Goal: Task Accomplishment & Management: Complete application form

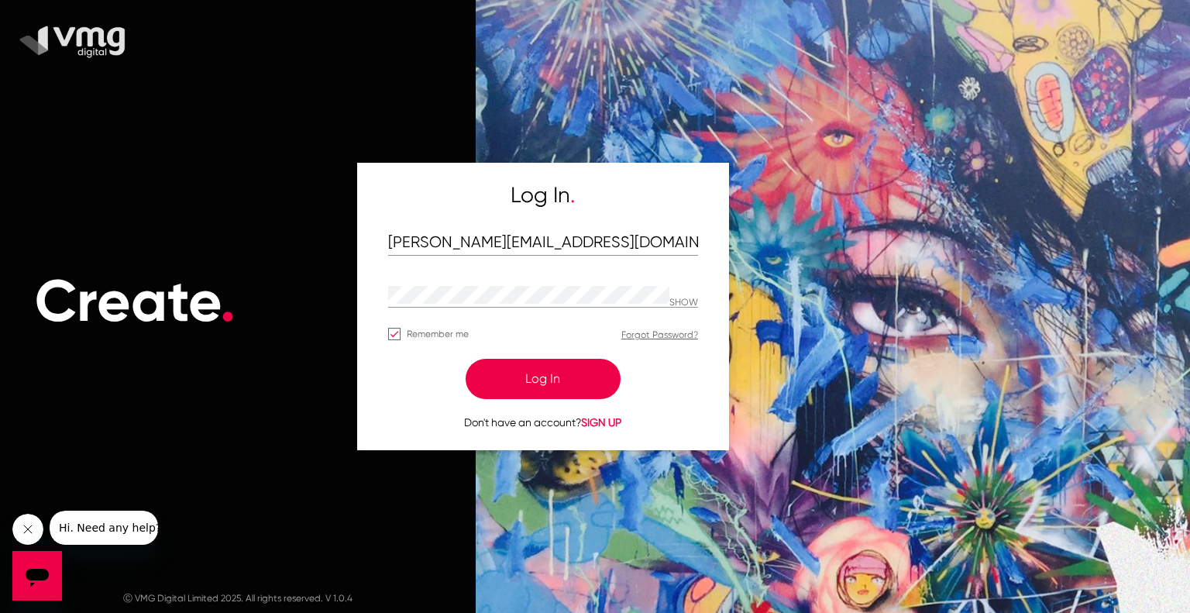
click at [566, 369] on button "Log In" at bounding box center [543, 379] width 155 height 40
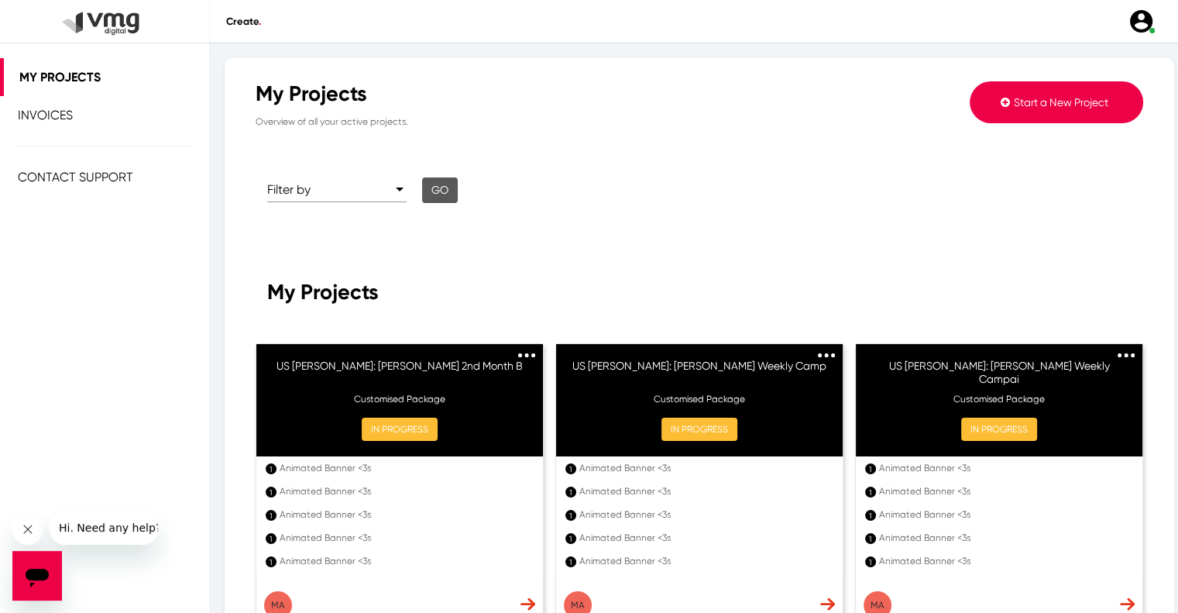
click at [1016, 100] on span "Start a New Project" at bounding box center [1061, 102] width 95 height 12
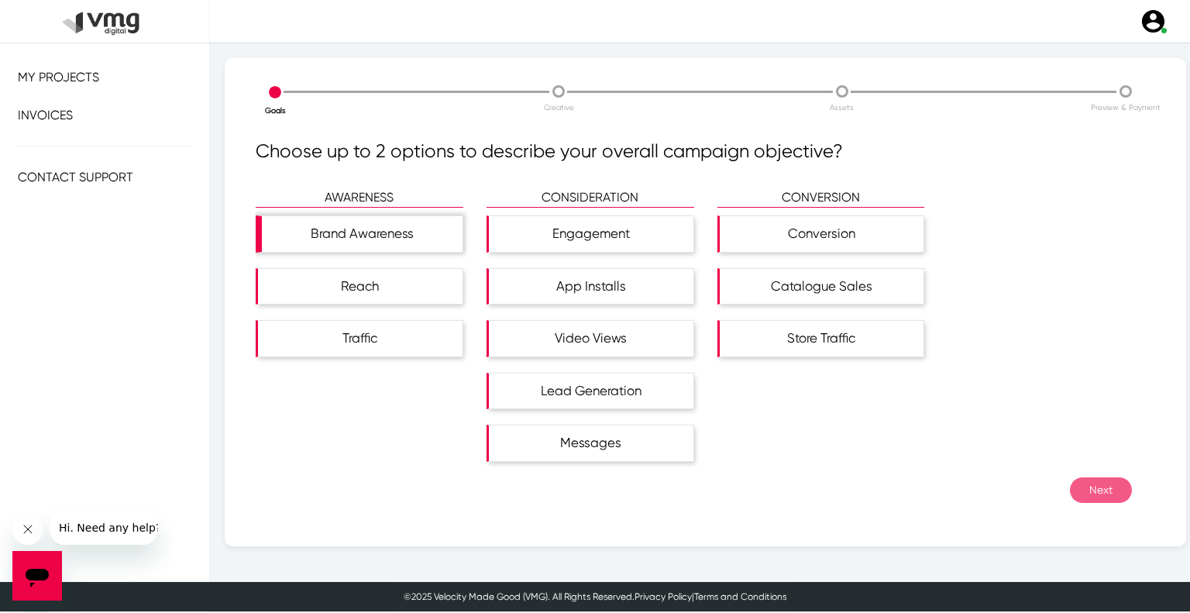
click at [431, 225] on div "Brand Awareness" at bounding box center [362, 234] width 201 height 36
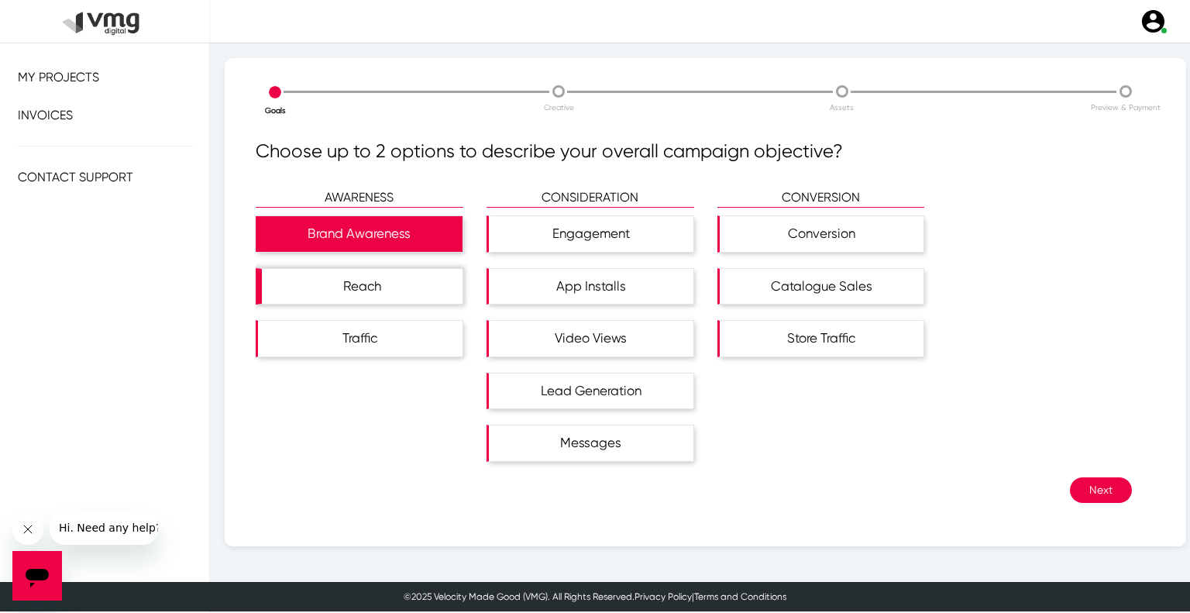
click at [431, 272] on div "Reach" at bounding box center [362, 287] width 201 height 36
click at [1087, 486] on button "Next" at bounding box center [1101, 490] width 62 height 26
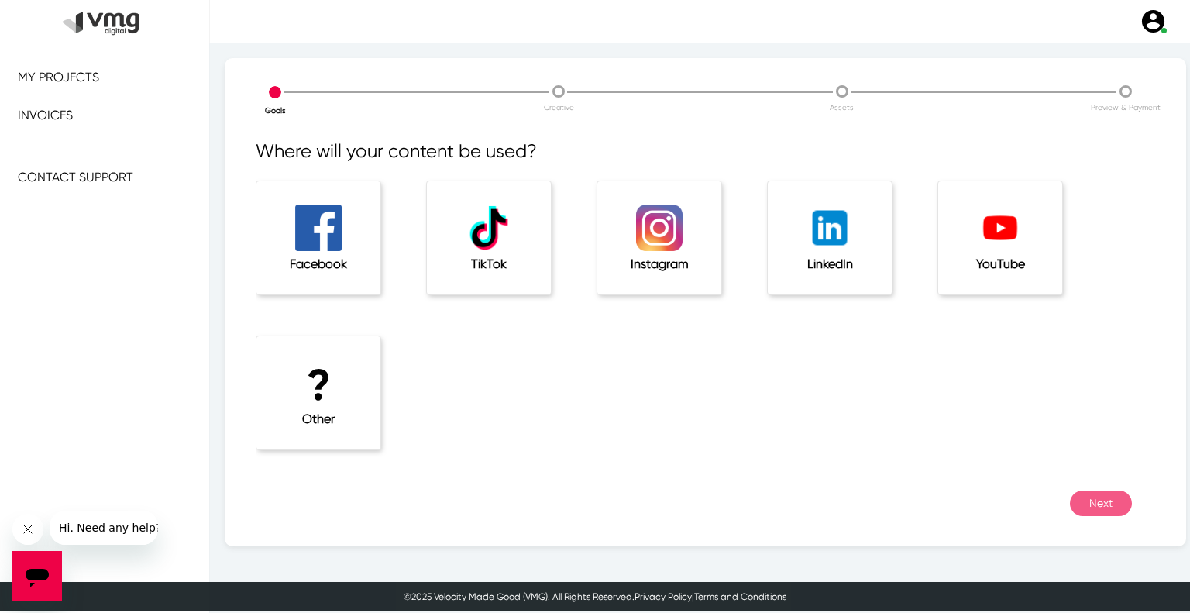
scroll to position [5, 0]
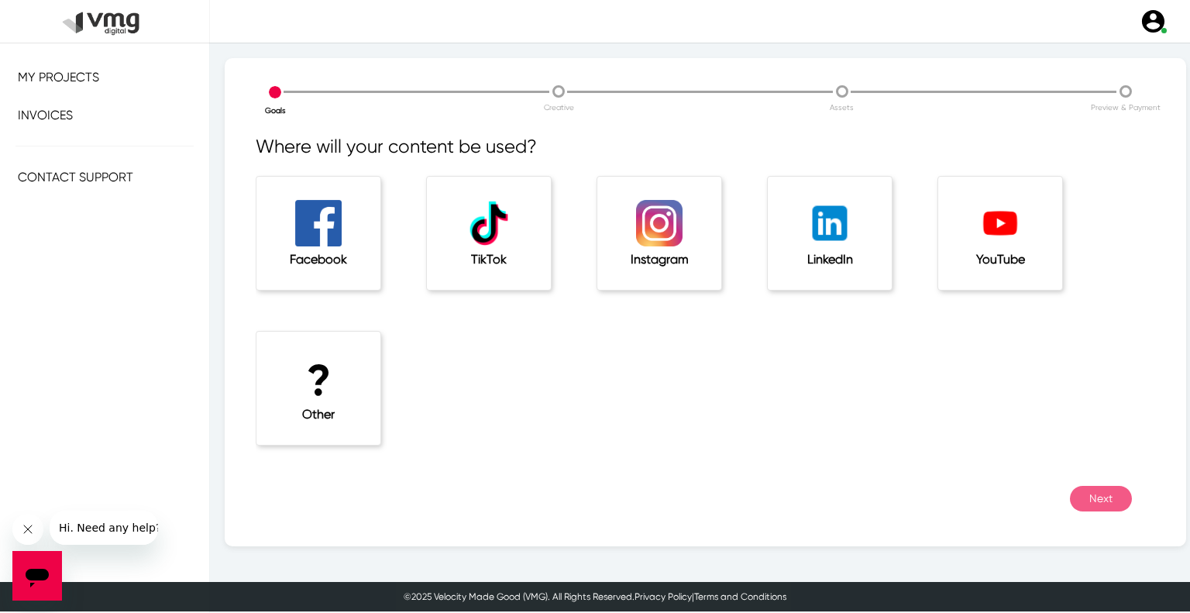
click at [347, 349] on div "? Other" at bounding box center [318, 388] width 124 height 113
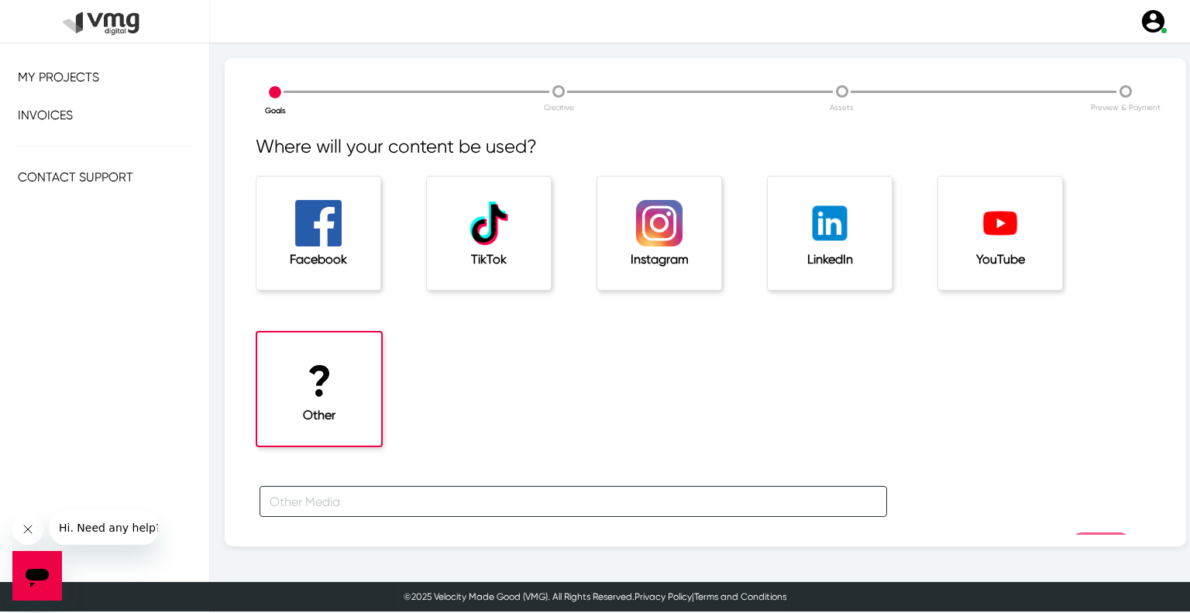
click at [372, 501] on input "text" at bounding box center [572, 501] width 627 height 31
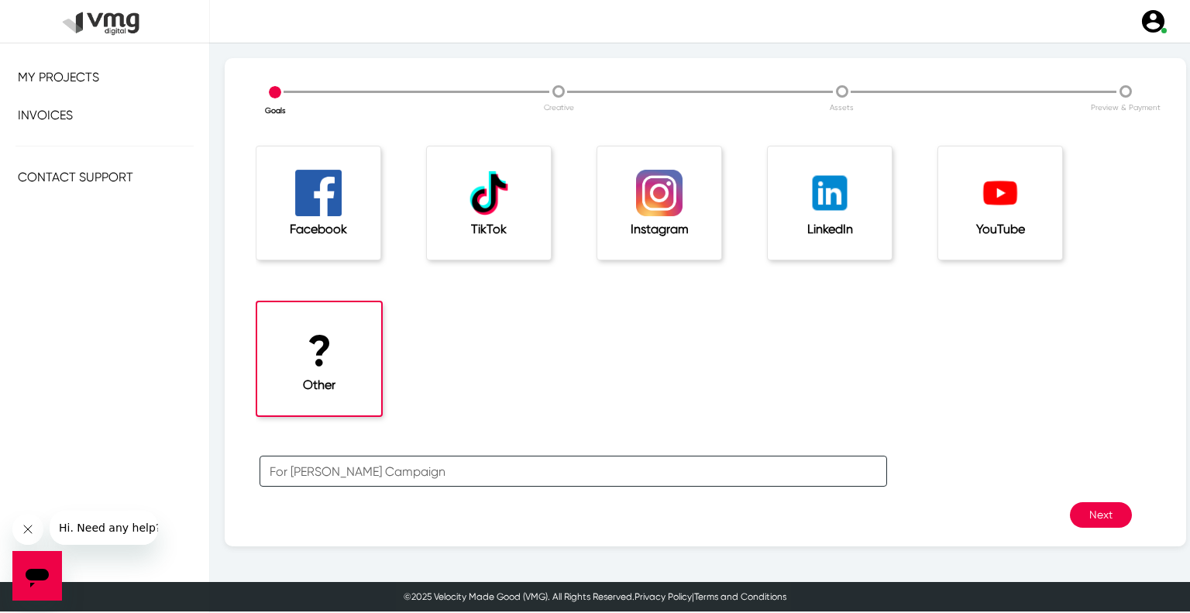
scroll to position [51, 0]
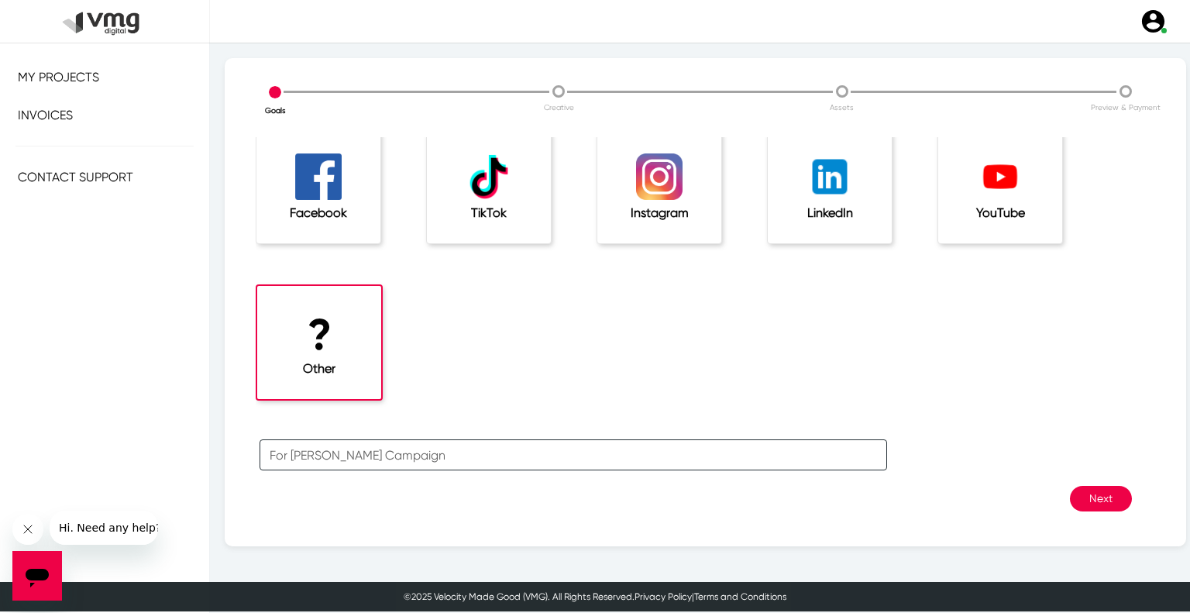
type input "For [PERSON_NAME] Campaign"
click at [1083, 498] on button "Next" at bounding box center [1101, 499] width 62 height 26
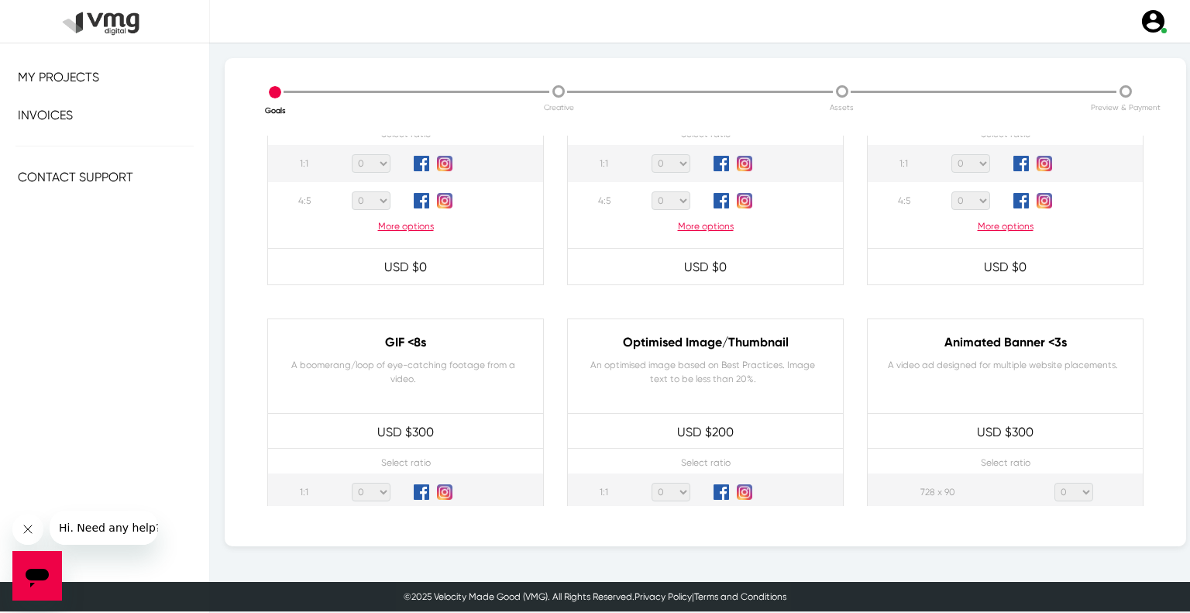
scroll to position [697, 0]
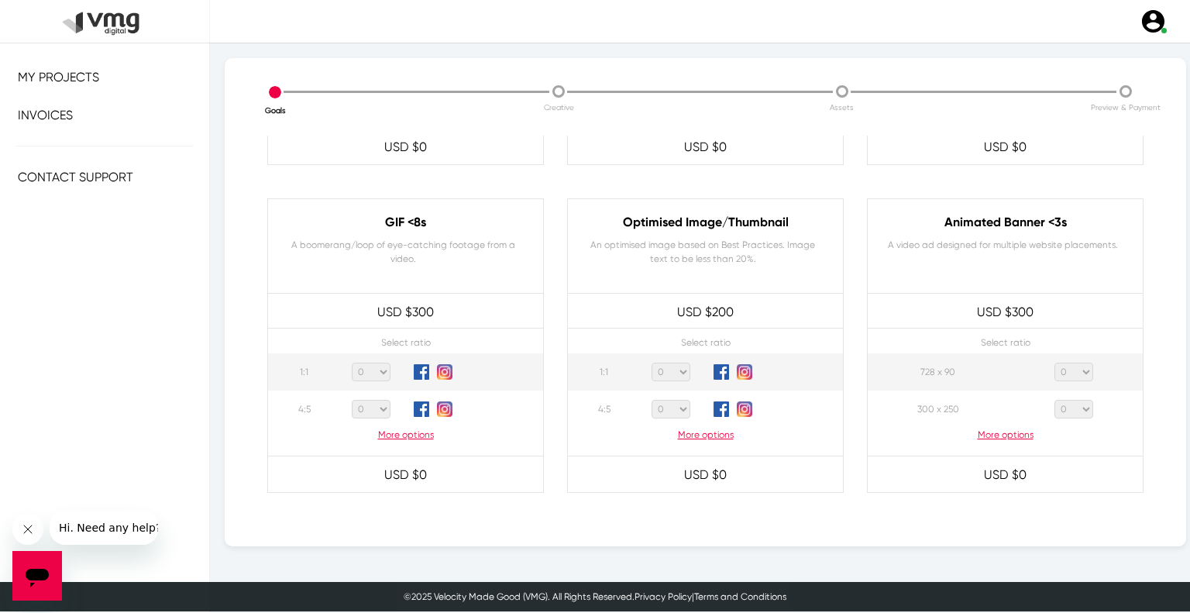
click at [1016, 434] on p "More options" at bounding box center [1005, 435] width 275 height 14
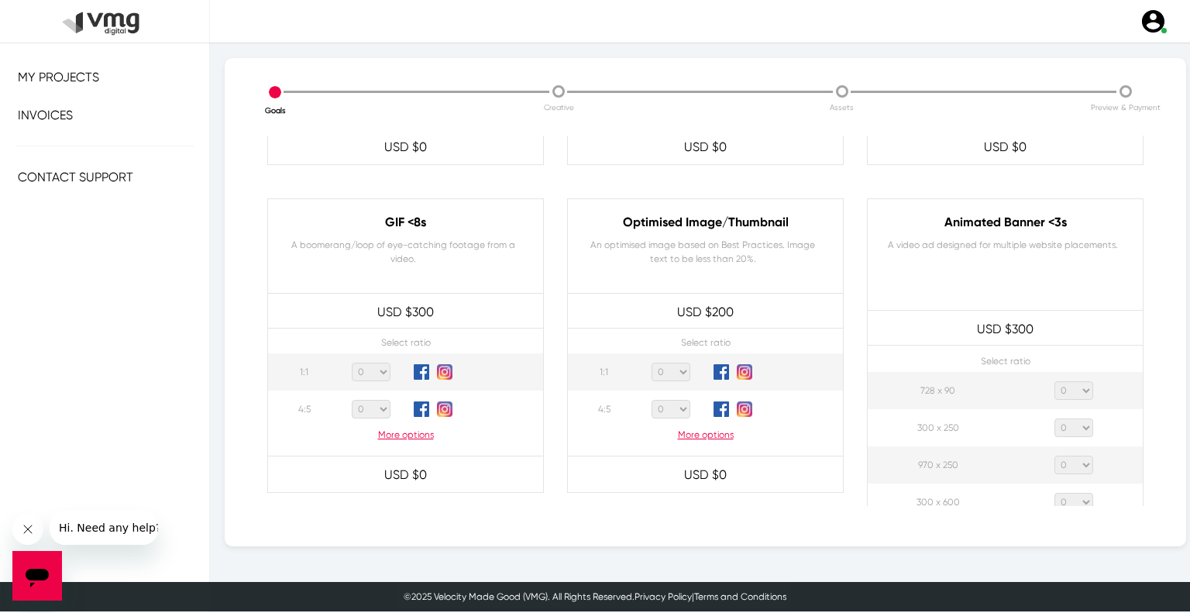
drag, startPoint x: 1059, startPoint y: 390, endPoint x: 1059, endPoint y: 381, distance: 9.3
click at [1059, 390] on select "0 1 2 3 4 5 6 7 8 9 10 11 12 13 14 15 16 17 18 19 20" at bounding box center [1073, 390] width 39 height 19
select select "1"
click at [1054, 381] on select "0 1 2 3 4 5 6 7 8 9 10 11 12 13 14 15 16 17 18 19 20" at bounding box center [1073, 390] width 39 height 19
click at [1056, 428] on select "0 1 2 3 4 5 6 7 8 9 10 11 12 13 14 15 16 17 18 19 20" at bounding box center [1073, 427] width 39 height 19
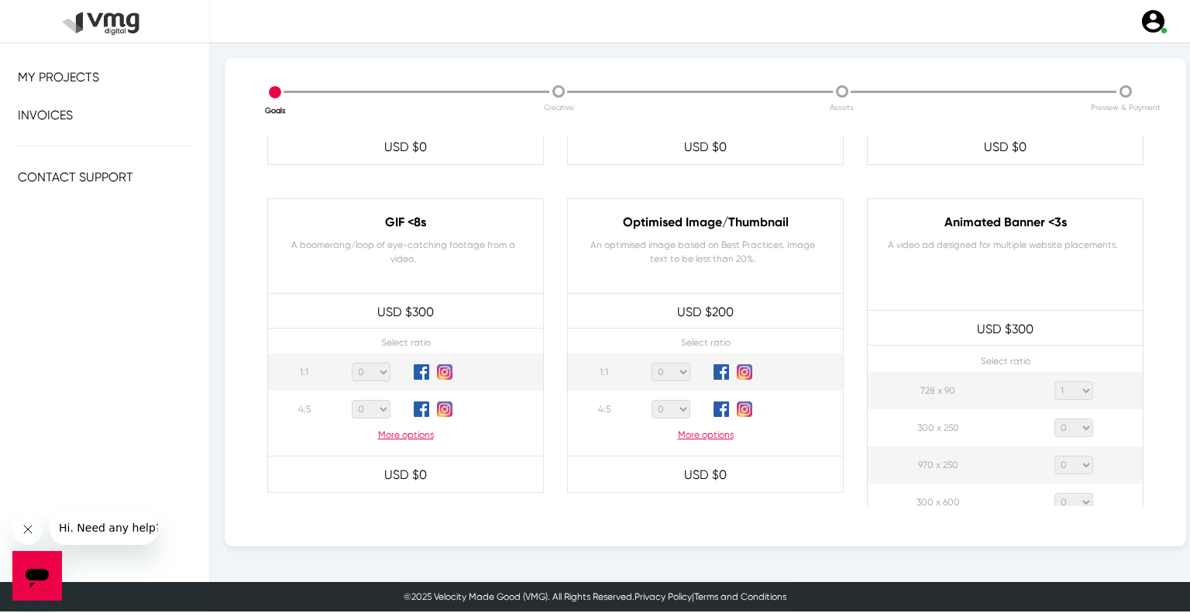
select select "1"
click at [1054, 418] on select "0 1 2 3 4 5 6 7 8 9 10 11 12 13 14 15 16 17 18 19 20" at bounding box center [1073, 427] width 39 height 19
click at [1060, 459] on select "0 1 2 3 4 5 6 7 8 9 10 11 12 13 14 15 16 17 18 19 20" at bounding box center [1073, 464] width 39 height 19
select select "1"
click at [1054, 455] on select "0 1 2 3 4 5 6 7 8 9 10 11 12 13 14 15 16 17 18 19 20" at bounding box center [1073, 464] width 39 height 19
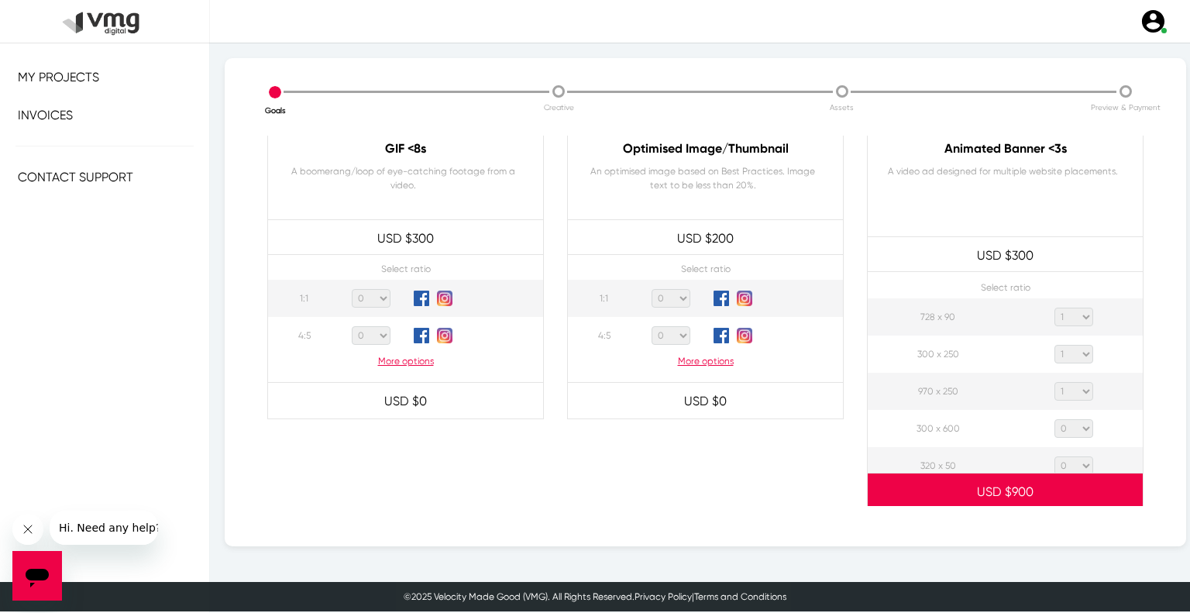
scroll to position [852, 0]
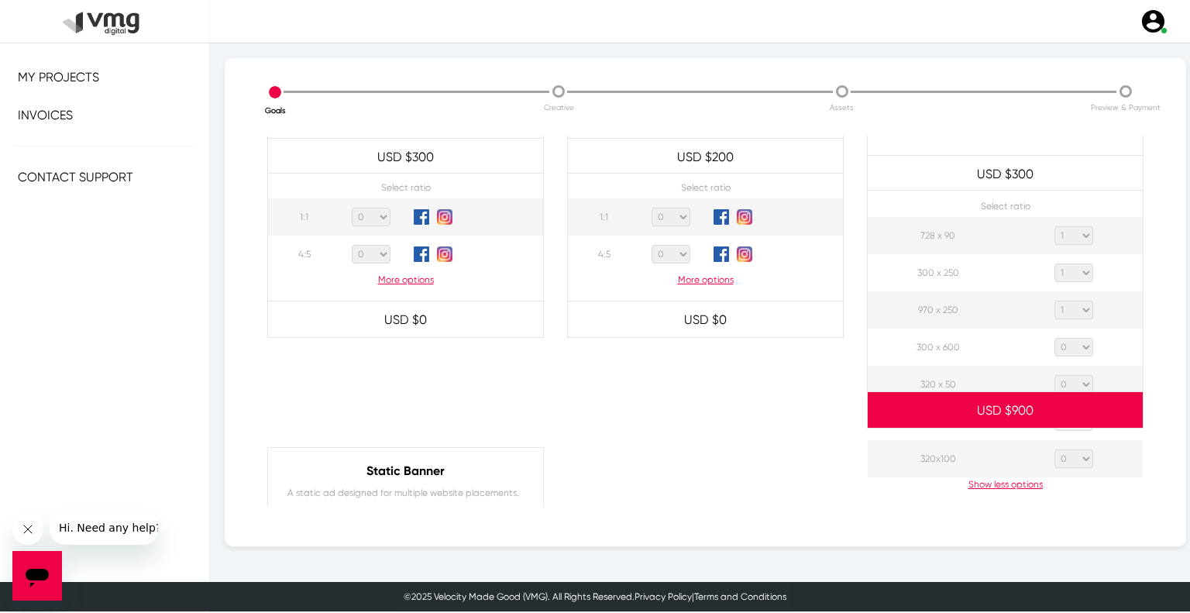
click at [1074, 345] on select "0 1 2 3 4 5 6 7 8 9 10 11 12 13 14 15 16 17 18 19 20" at bounding box center [1073, 347] width 39 height 19
select select "1"
click at [1054, 338] on select "0 1 2 3 4 5 6 7 8 9 10 11 12 13 14 15 16 17 18 19 20" at bounding box center [1073, 347] width 39 height 19
click at [1072, 383] on select "0 1 2 3 4 5 6 7 8 9 10 11 12 13 14 15 16 17 18 19 20" at bounding box center [1073, 384] width 39 height 19
select select "1"
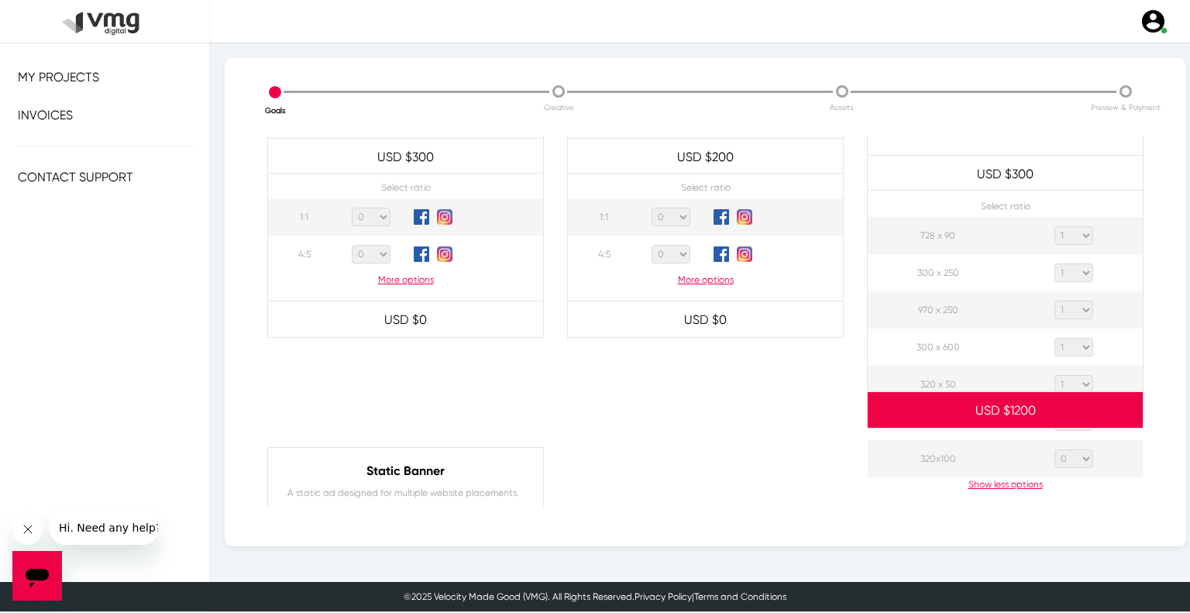
click at [1054, 375] on select "0 1 2 3 4 5 6 7 8 9 10 11 12 13 14 15 16 17 18 19 20" at bounding box center [1073, 384] width 39 height 19
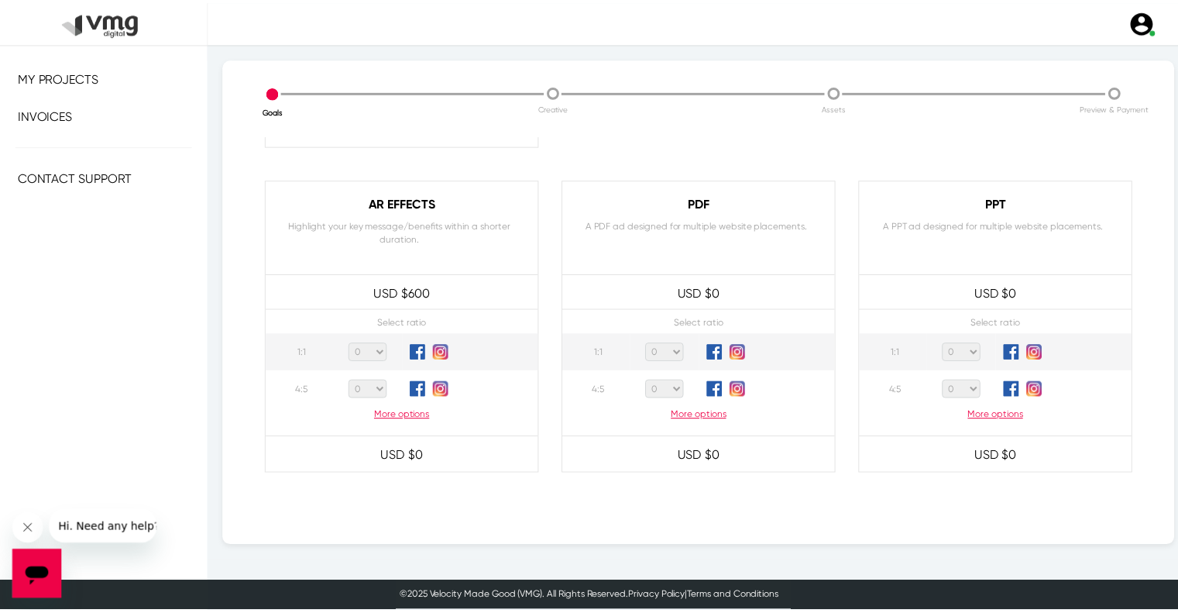
scroll to position [1494, 0]
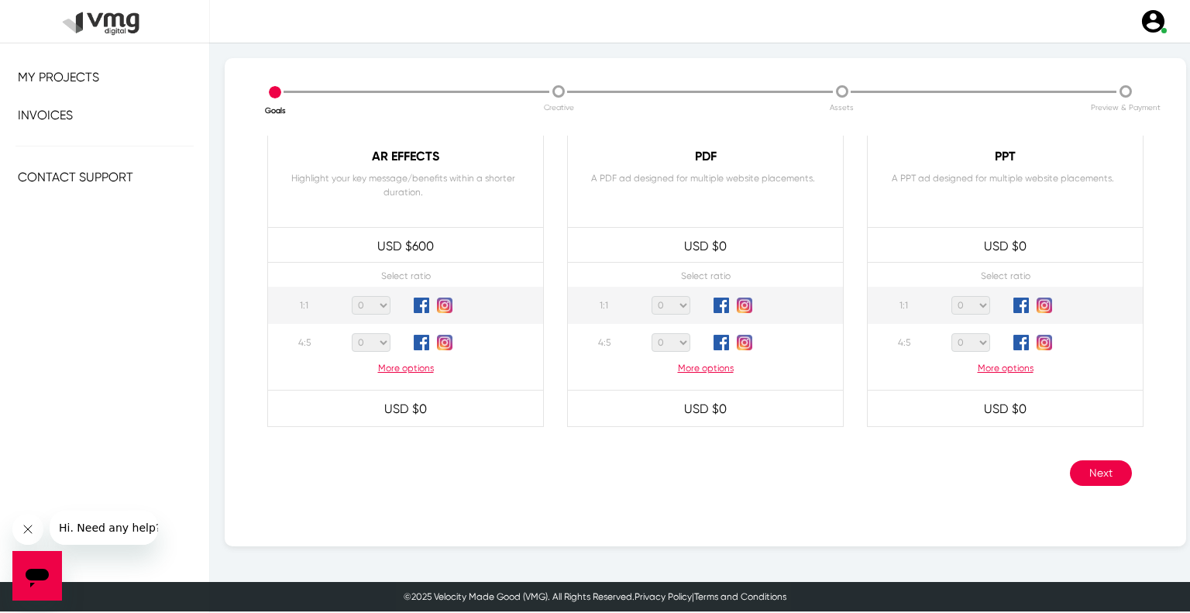
click at [1081, 478] on button "Next" at bounding box center [1101, 473] width 62 height 26
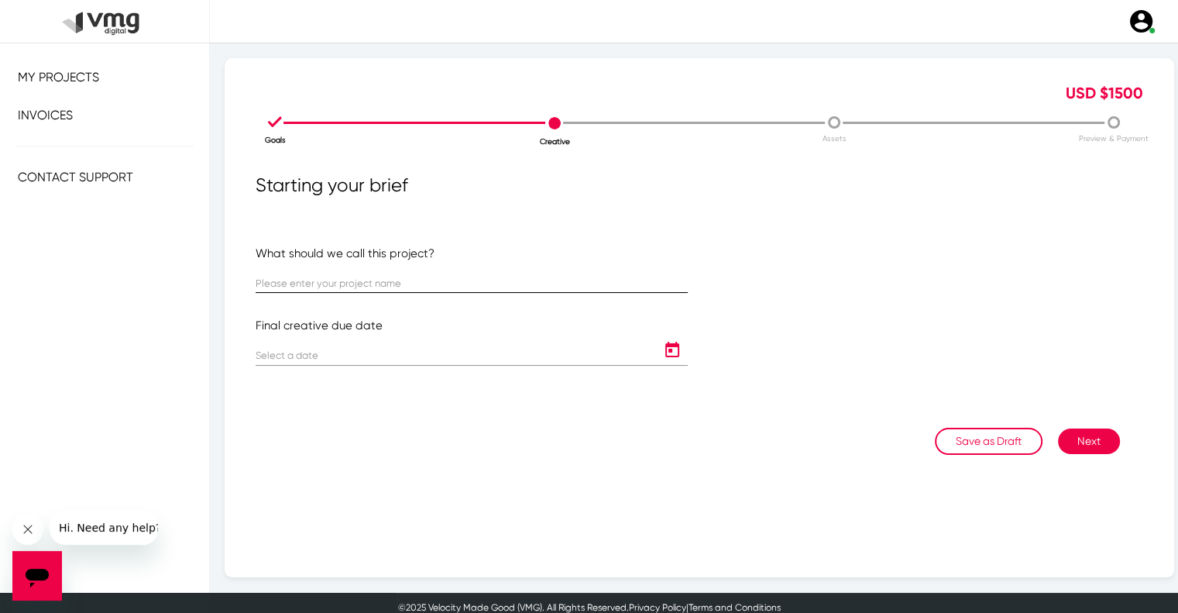
click at [421, 275] on div at bounding box center [472, 278] width 432 height 30
paste input "US [PERSON_NAME]: USM Weekly Campaign ([DATE] - [DATE])"
type input "US [PERSON_NAME]: USM Weekly Campaign ([DATE] - [DATE])"
click at [669, 349] on icon "Open calendar" at bounding box center [672, 350] width 25 height 19
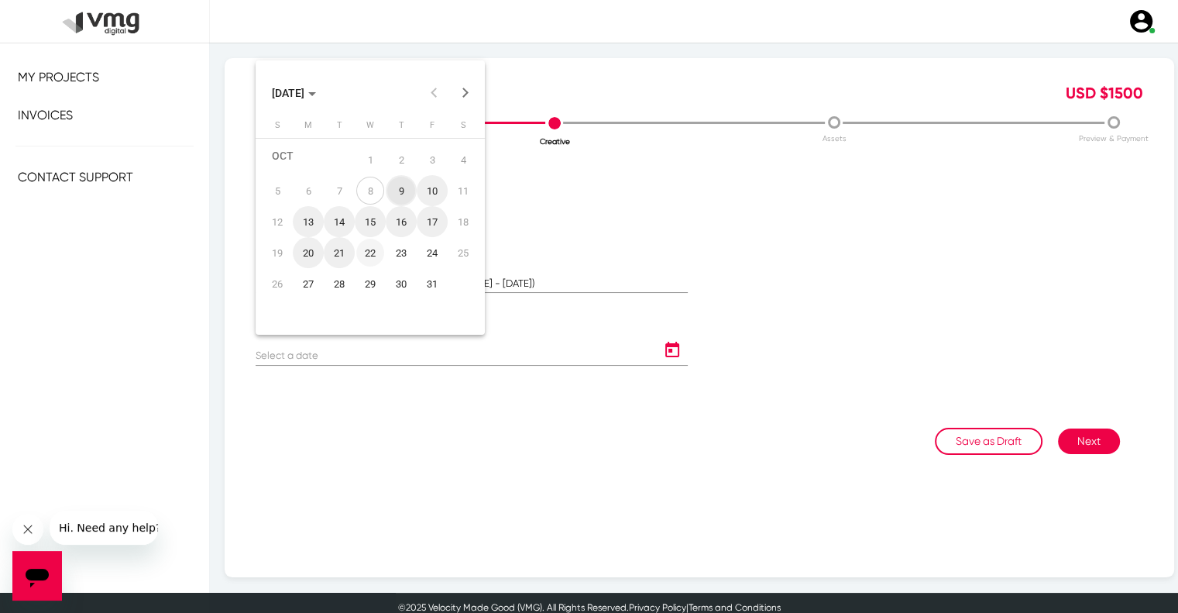
click at [375, 249] on div "22" at bounding box center [370, 253] width 28 height 28
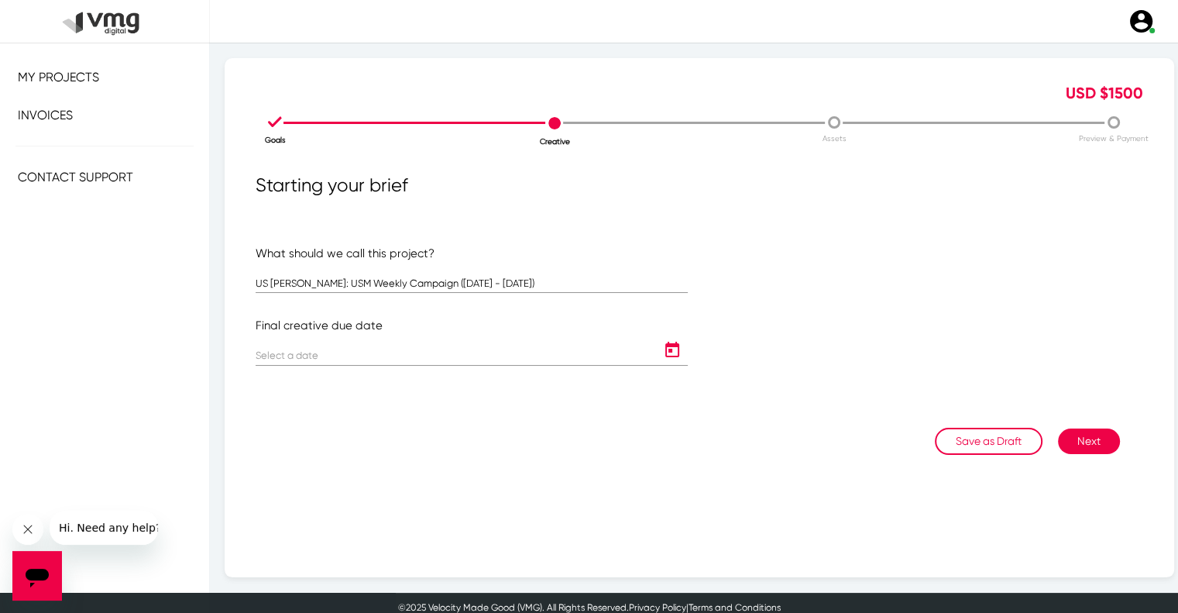
type input "[DATE]"
click at [1081, 439] on button "Next" at bounding box center [1089, 441] width 62 height 26
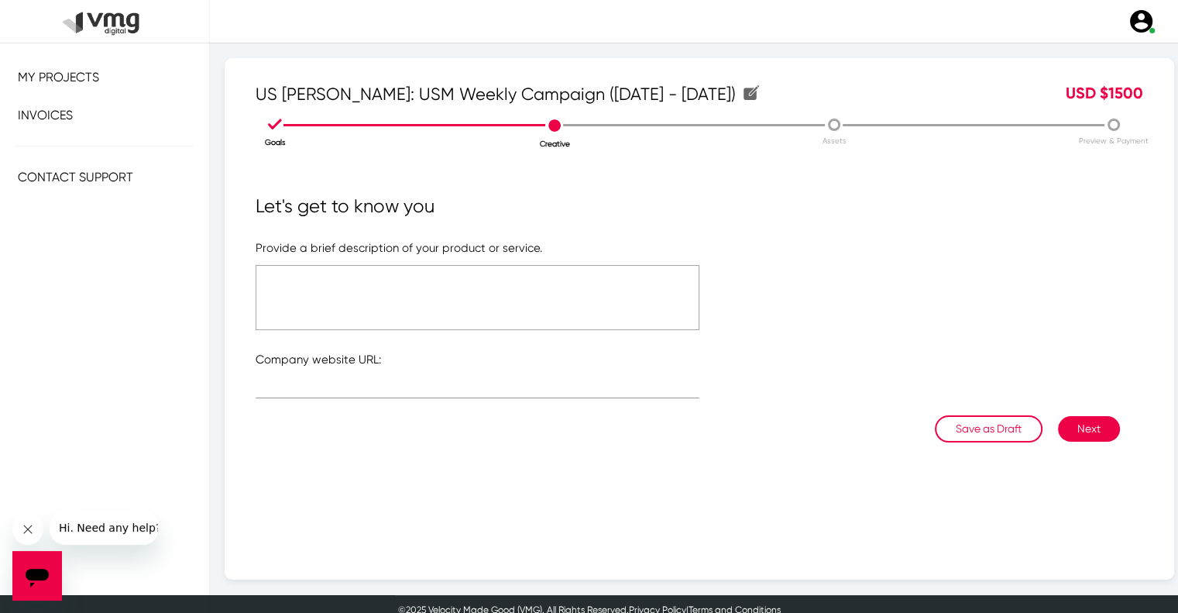
click at [532, 297] on textarea at bounding box center [478, 297] width 444 height 65
type textarea "Please refer to the attached link"
click at [493, 373] on div at bounding box center [478, 383] width 444 height 30
type input "[URL][DOMAIN_NAME]"
click at [390, 283] on textarea "Please refer to the attached link" at bounding box center [478, 297] width 444 height 65
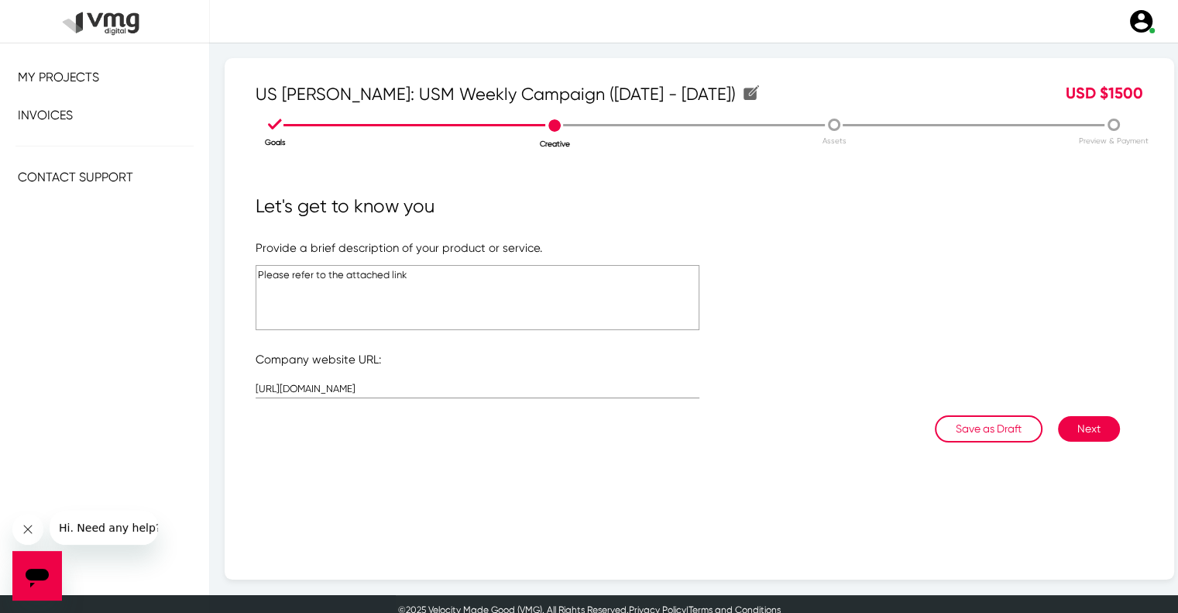
click at [390, 283] on textarea "Please refer to the attached link" at bounding box center [478, 297] width 444 height 65
click at [1064, 425] on button "Next" at bounding box center [1089, 429] width 62 height 26
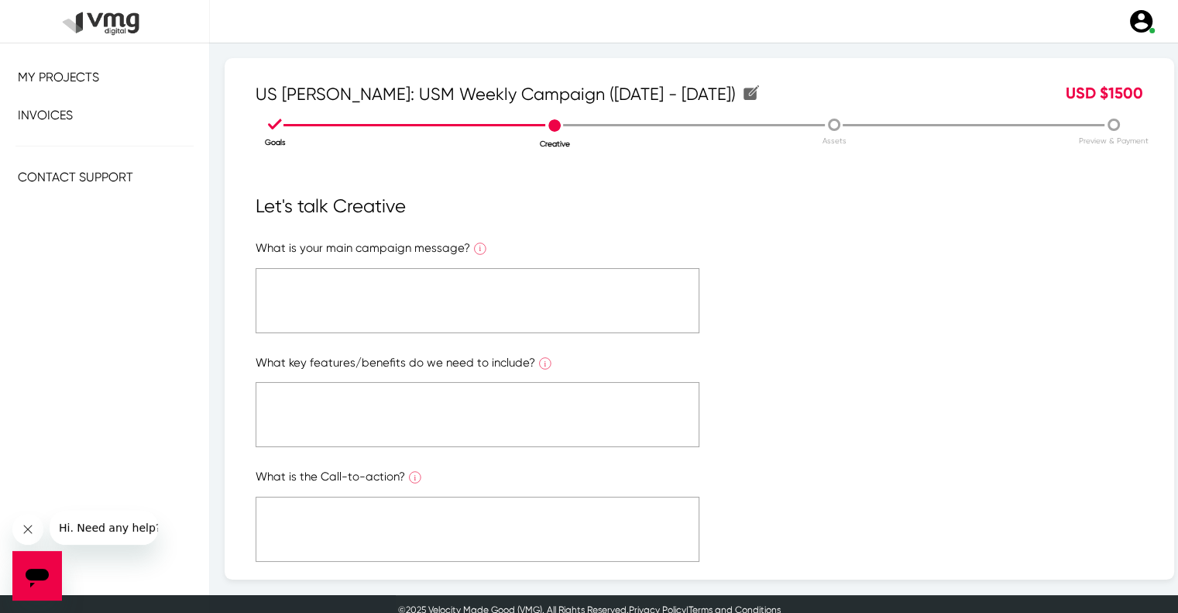
click at [510, 314] on textarea at bounding box center [478, 300] width 444 height 65
paste textarea "Please refer to the attached link"
type textarea "Please refer to the attached link"
click at [524, 404] on textarea at bounding box center [478, 414] width 444 height 65
paste textarea "Please refer to the attached link"
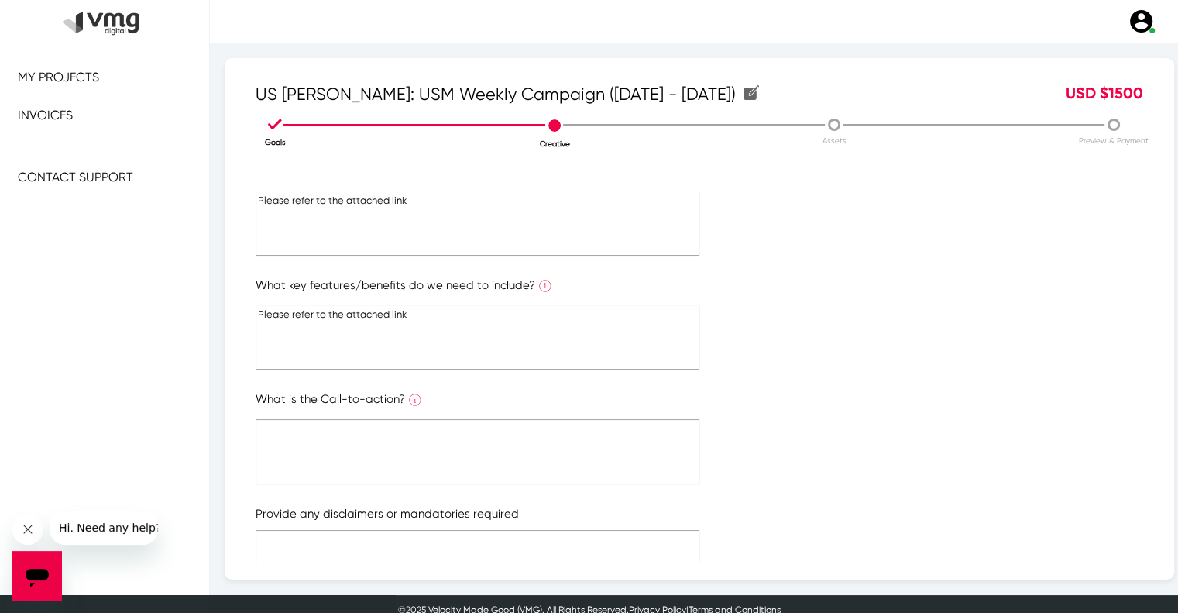
type textarea "Please refer to the attached link"
click at [530, 423] on textarea at bounding box center [478, 451] width 444 height 65
paste textarea "Please refer to the attached link"
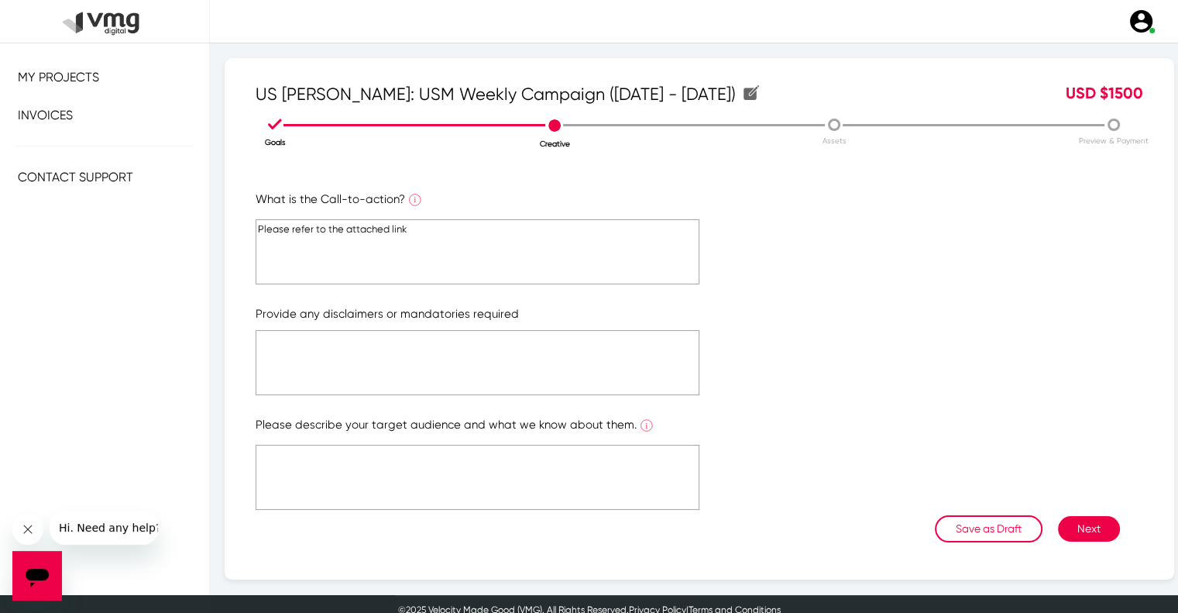
type textarea "Please refer to the attached link"
click at [537, 392] on textarea at bounding box center [478, 362] width 444 height 65
paste textarea "Please refer to the attached link"
type textarea "Please refer to the attached link"
click at [524, 469] on textarea at bounding box center [478, 477] width 444 height 65
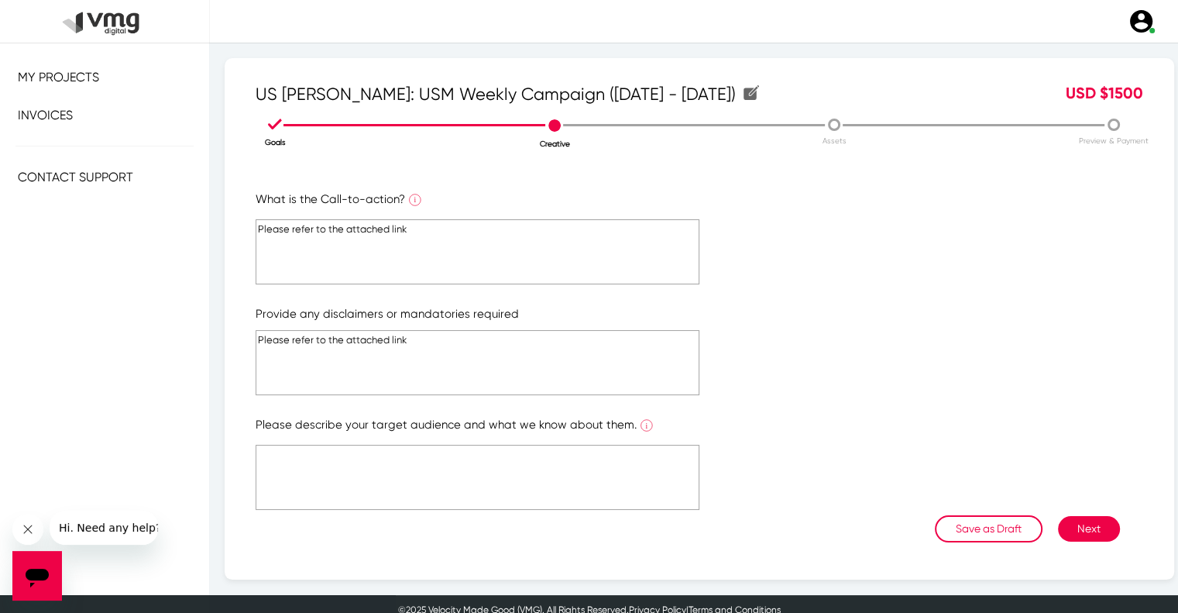
paste textarea "Please refer to the attached link"
type textarea "Please refer to the attached link"
click at [1073, 521] on button "Next" at bounding box center [1089, 529] width 62 height 26
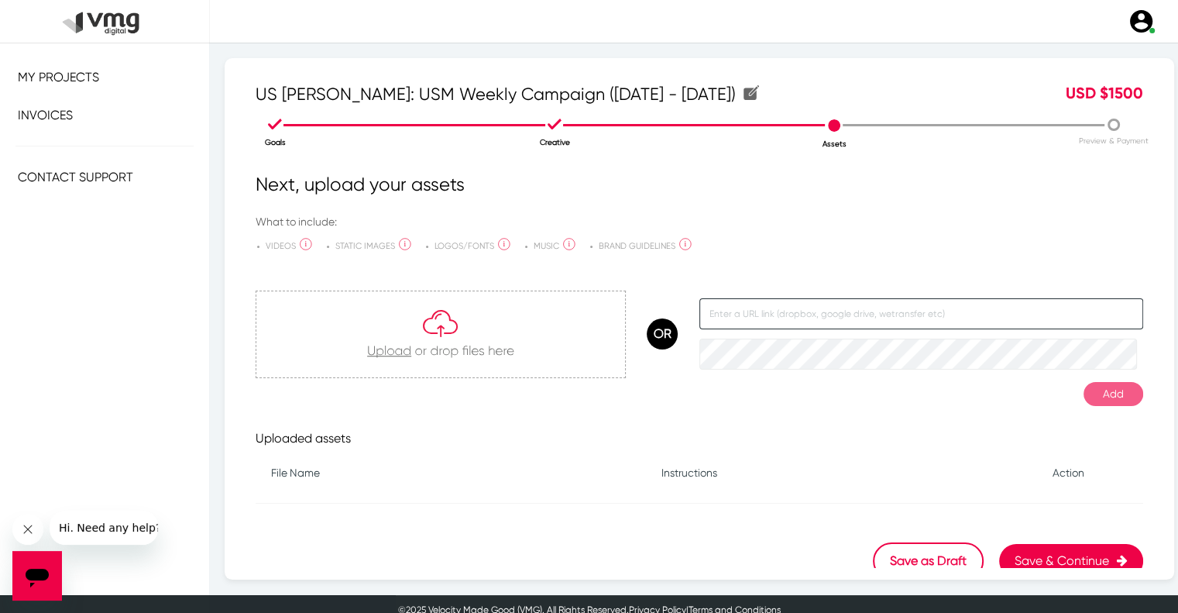
click at [742, 311] on input "text" at bounding box center [921, 313] width 444 height 31
paste input "[URL][DOMAIN_NAME]"
type input "[URL][DOMAIN_NAME]"
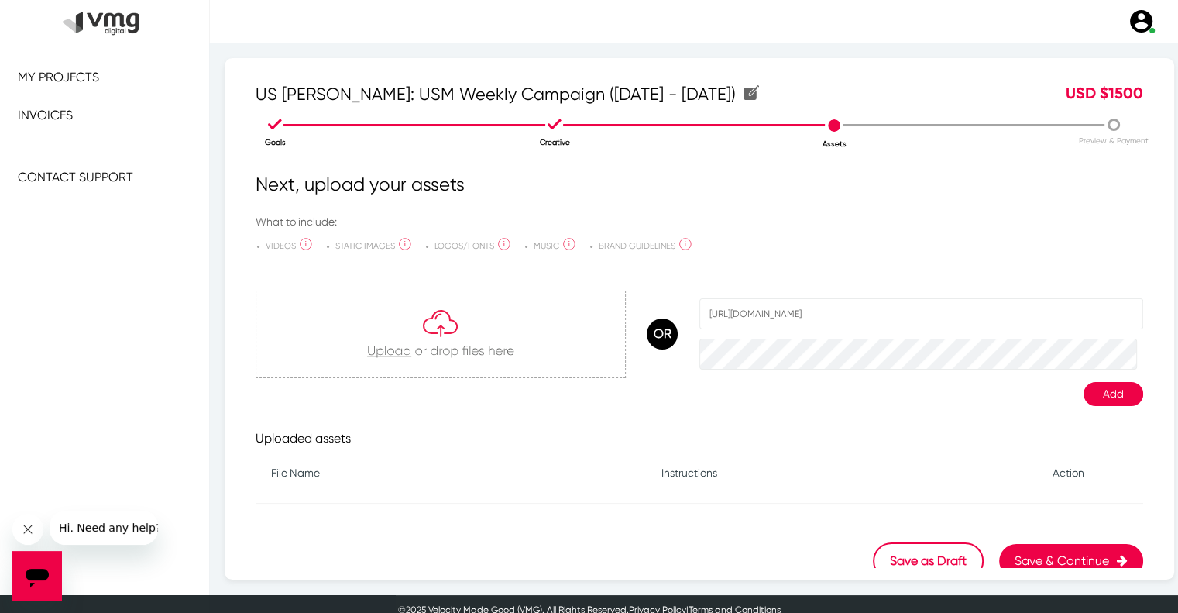
click at [1088, 390] on button "Add" at bounding box center [1114, 394] width 60 height 24
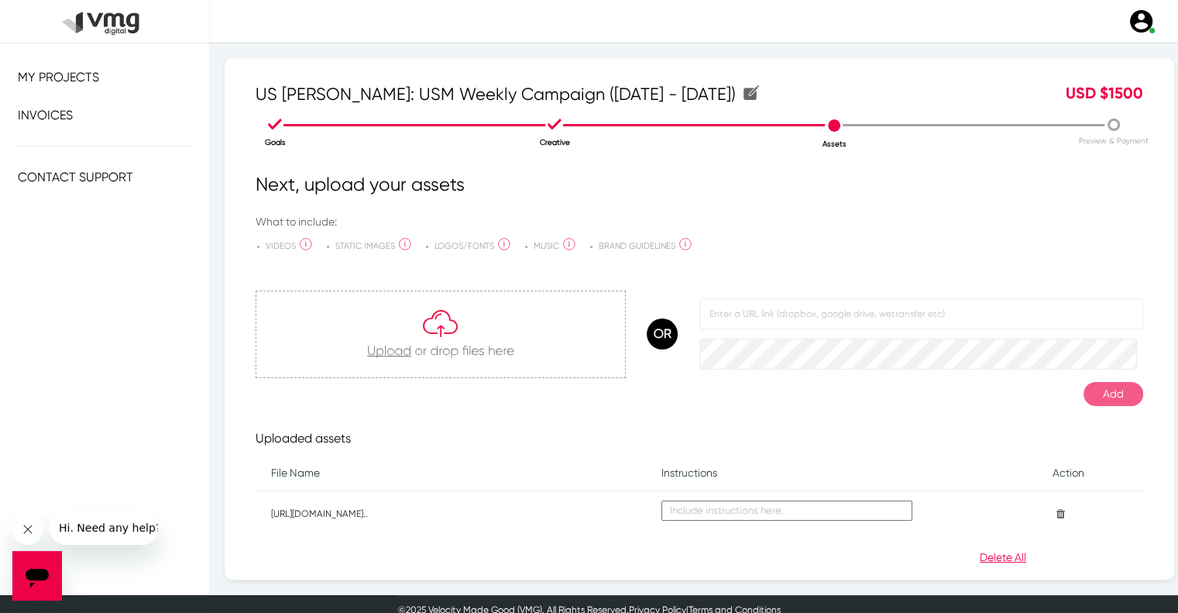
scroll to position [81, 0]
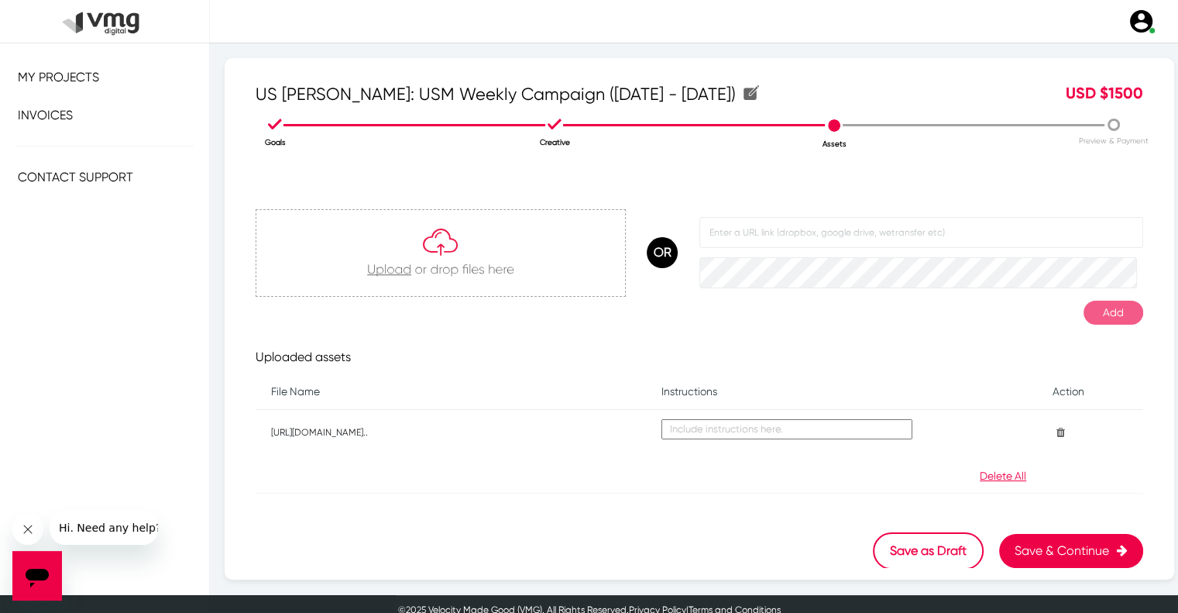
click at [1033, 545] on button "Save & Continue" at bounding box center [1071, 551] width 144 height 34
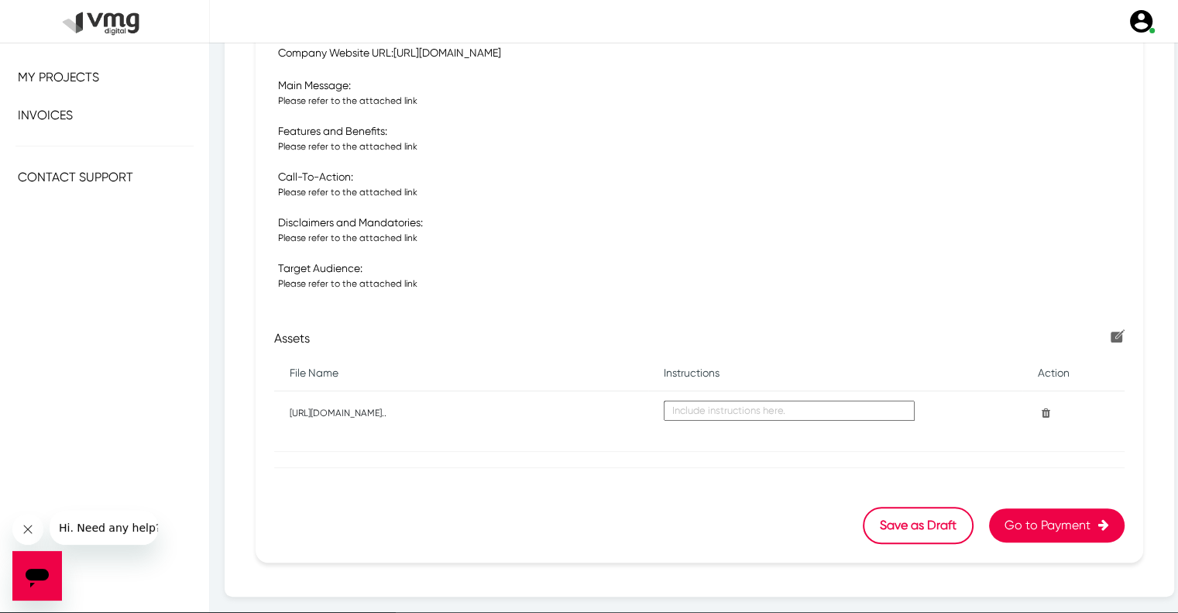
scroll to position [482, 0]
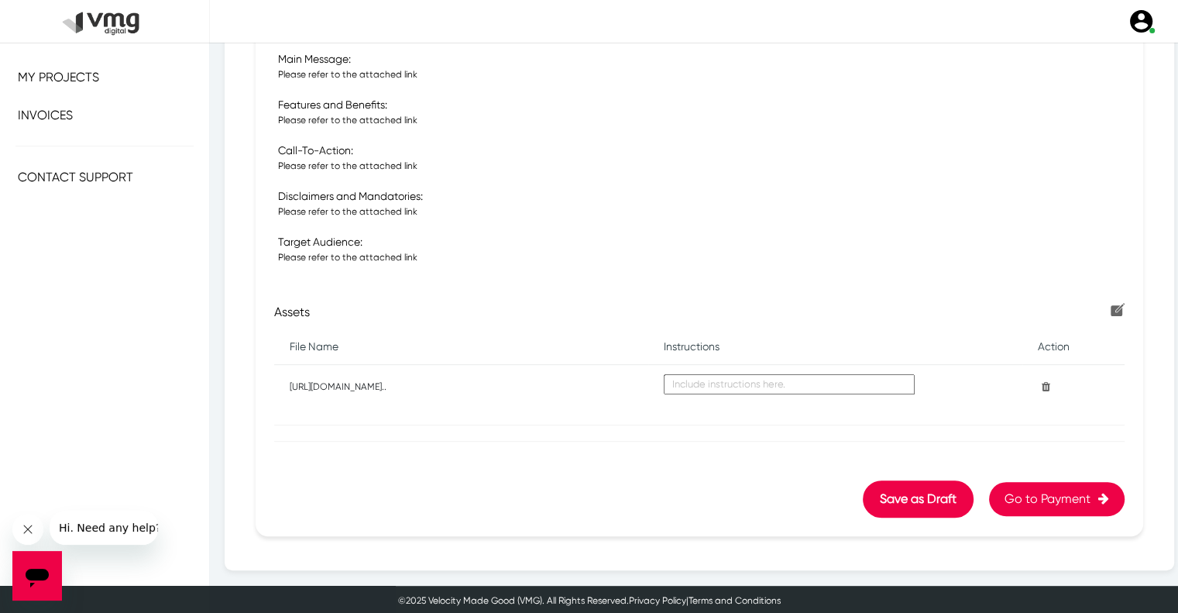
click at [881, 500] on button "Save as Draft" at bounding box center [918, 498] width 111 height 37
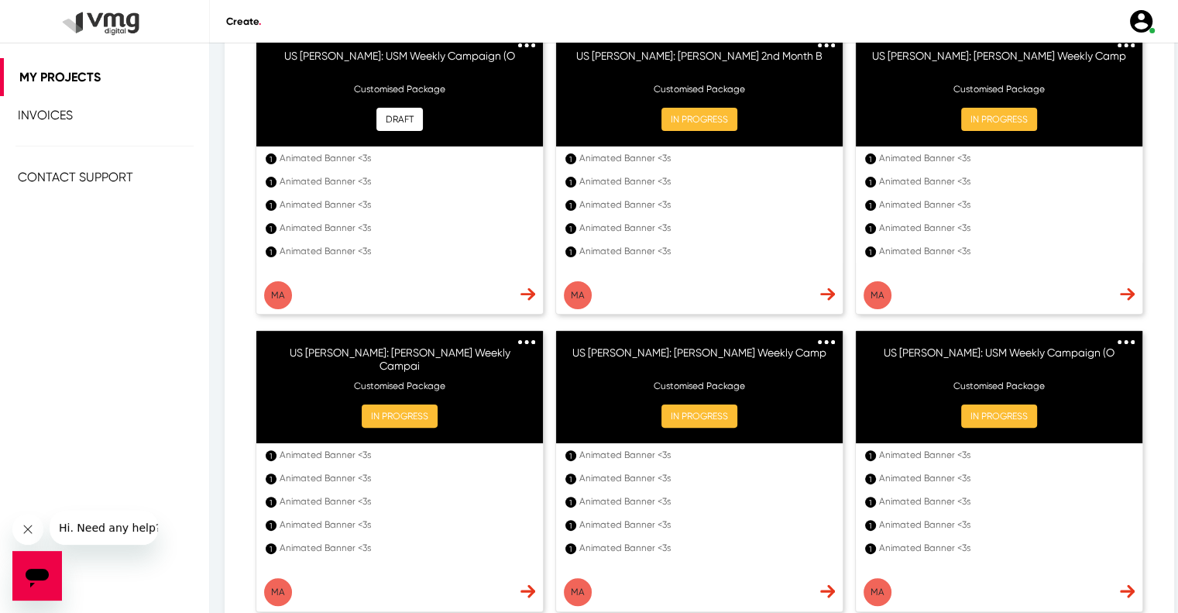
scroll to position [232, 0]
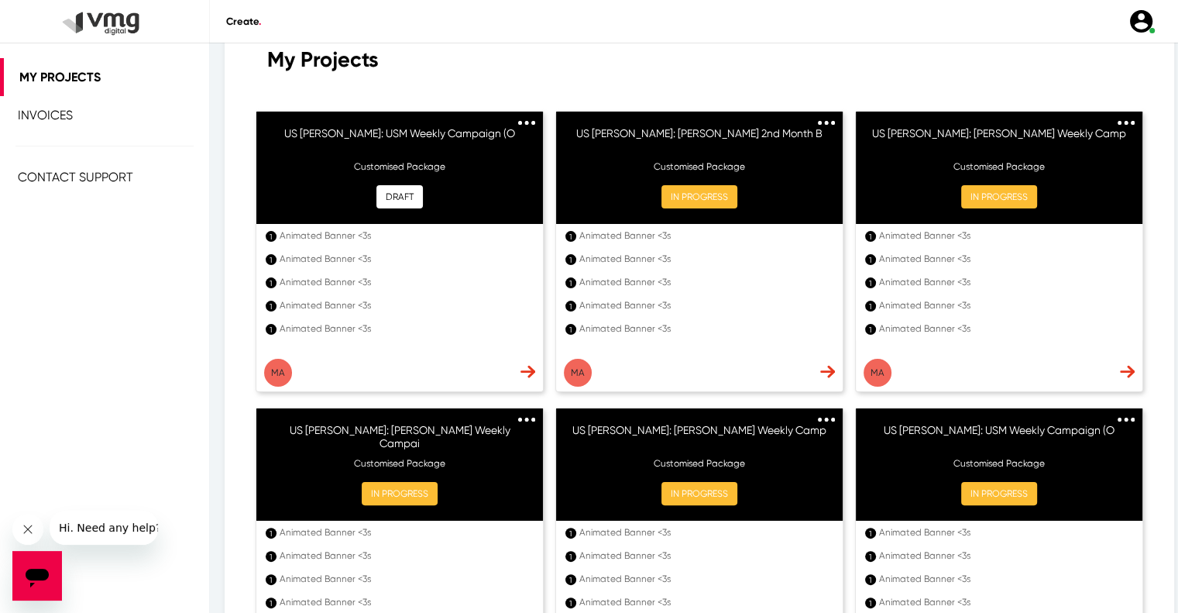
click at [521, 376] on img at bounding box center [528, 371] width 15 height 13
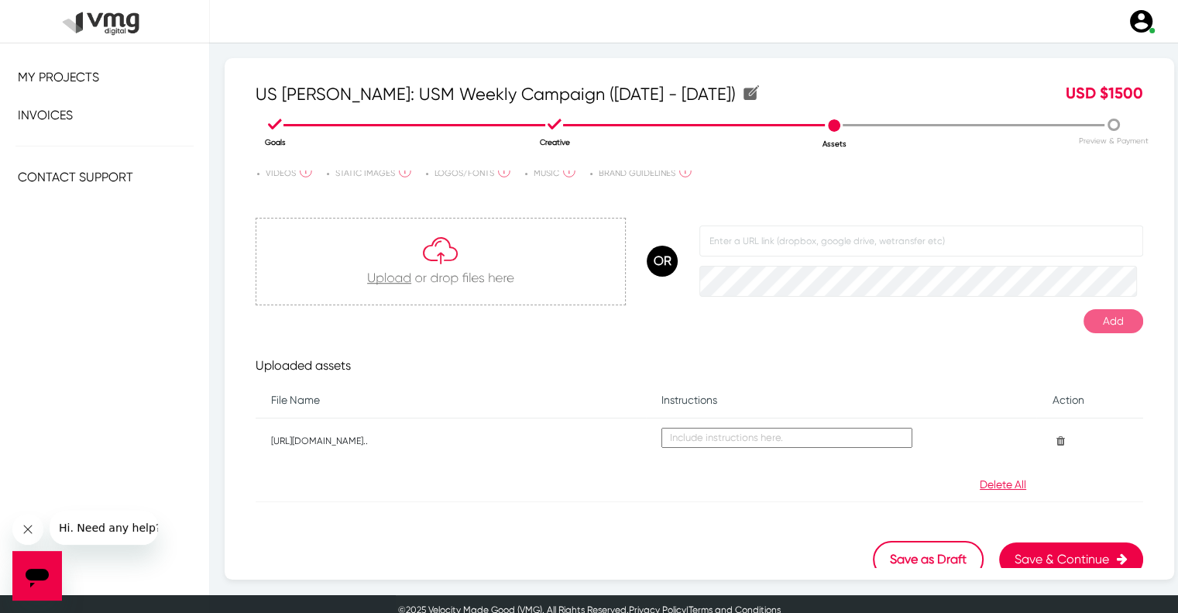
scroll to position [81, 0]
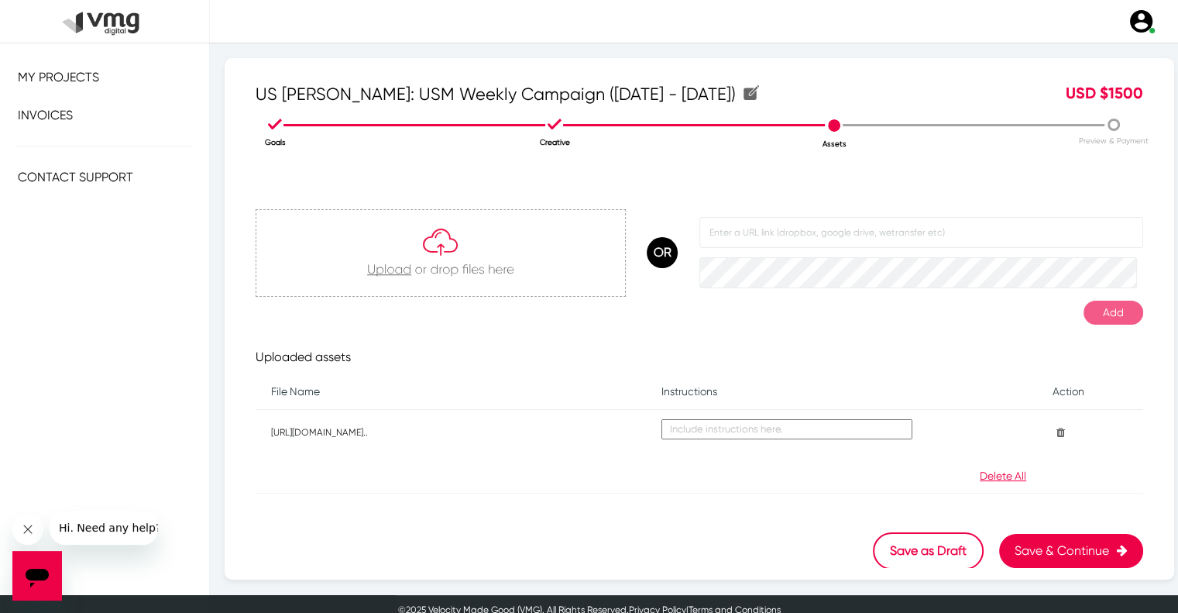
click at [1019, 543] on button "Save & Continue" at bounding box center [1071, 551] width 144 height 34
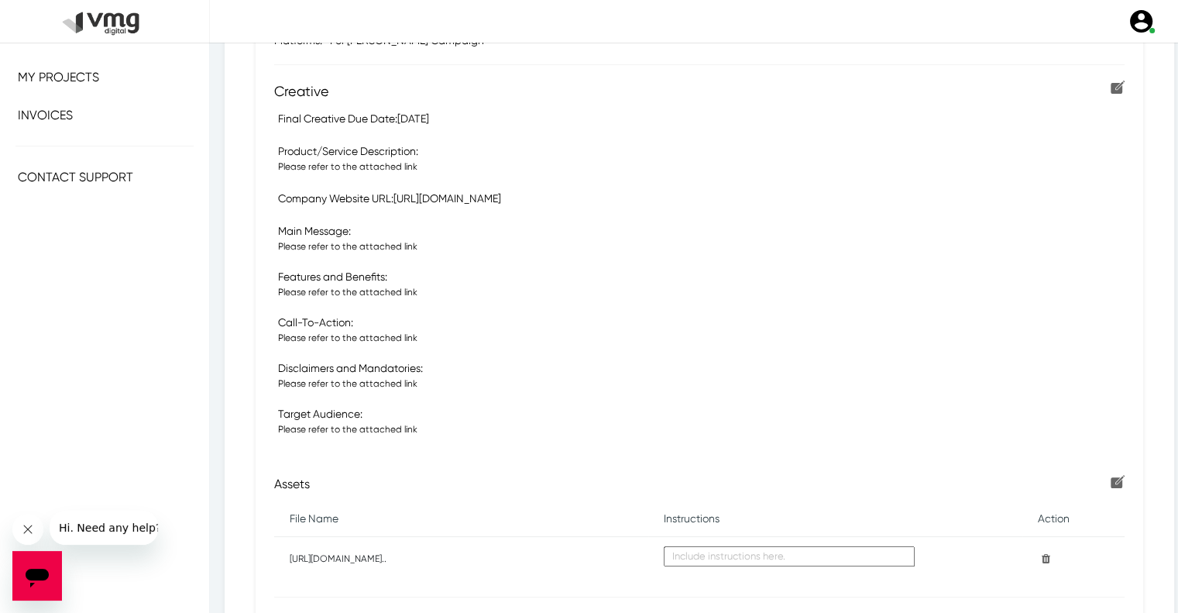
scroll to position [482, 0]
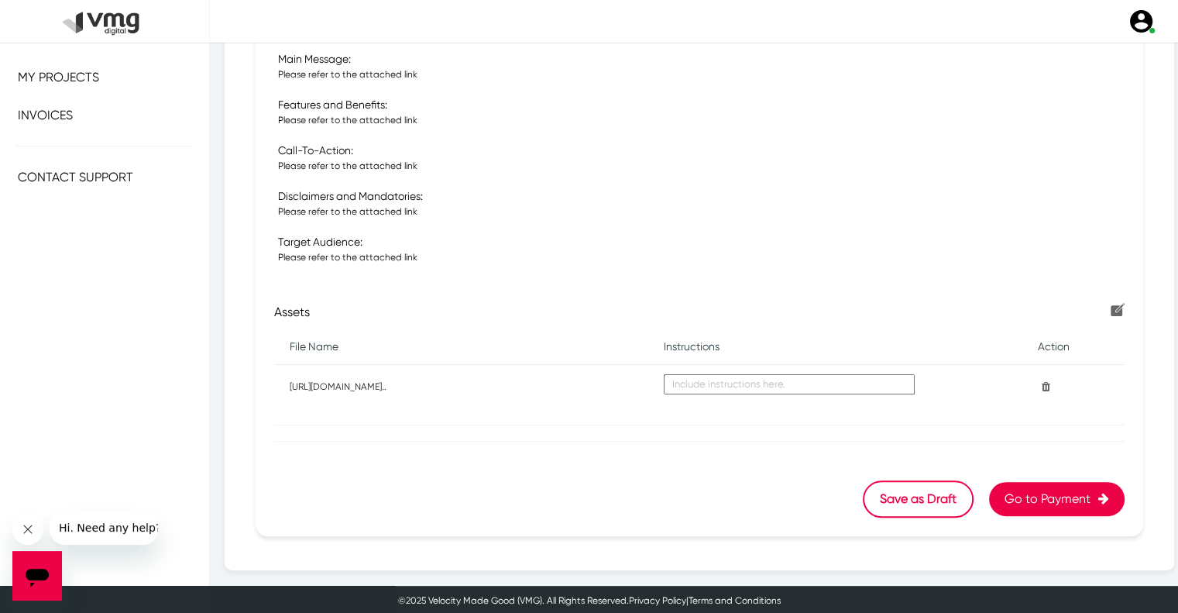
click at [1019, 496] on button "Go to Payment" at bounding box center [1057, 499] width 136 height 34
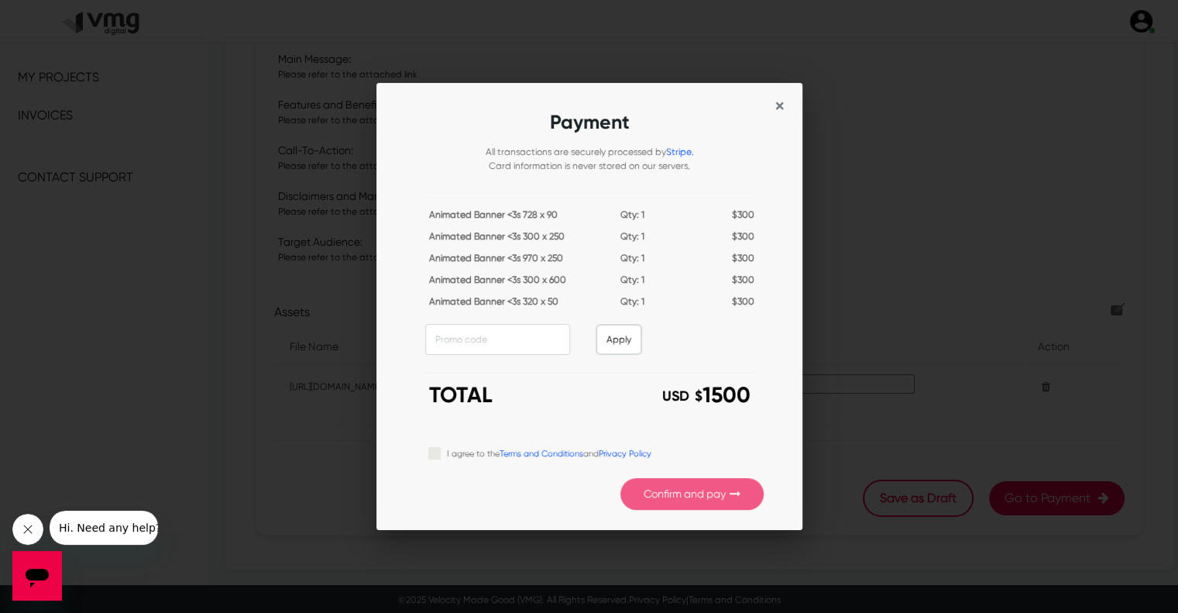
scroll to position [0, 0]
click at [438, 462] on div "Confirm and pay" at bounding box center [595, 485] width 335 height 47
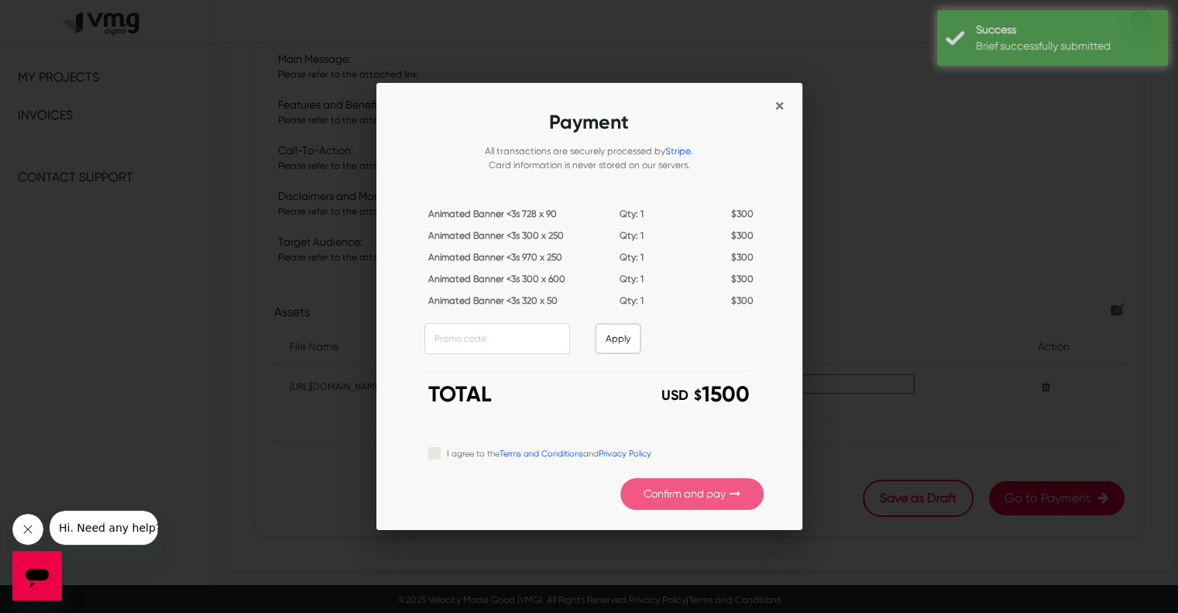
click at [447, 453] on label "I agree to the Terms and Conditions and Privacy Policy" at bounding box center [549, 452] width 204 height 17
click at [439, 453] on input "I agree to the Terms and Conditions and Privacy Policy" at bounding box center [434, 451] width 12 height 15
checkbox input "true"
click at [644, 495] on button "Confirm and pay" at bounding box center [691, 494] width 143 height 32
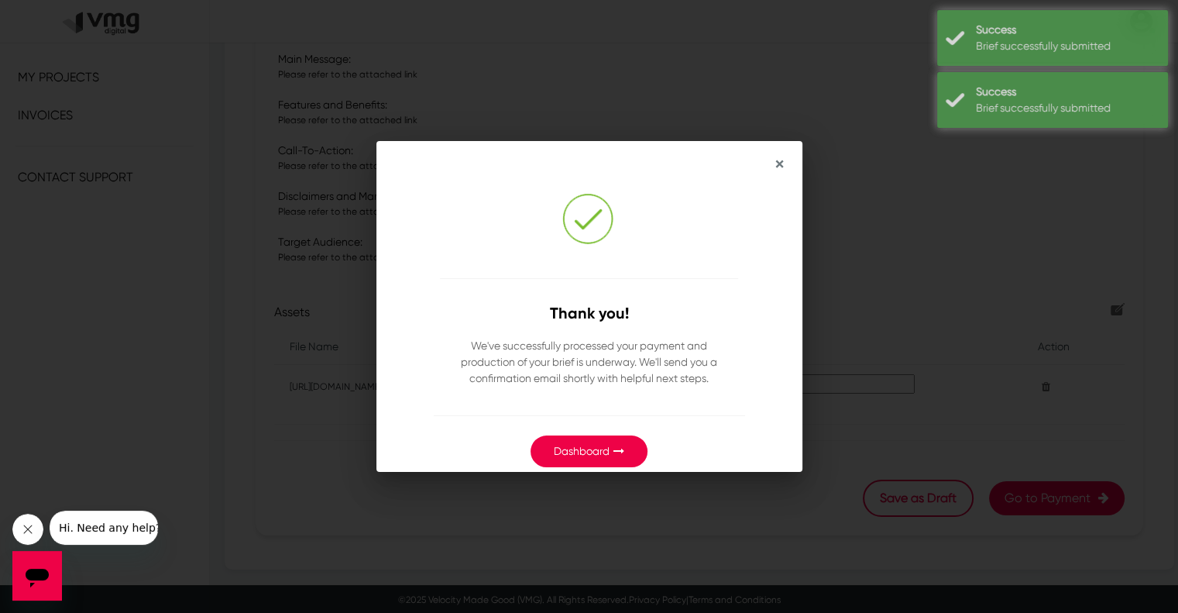
click at [604, 449] on link "Dashboard" at bounding box center [582, 451] width 56 height 12
